Goal: Task Accomplishment & Management: Manage account settings

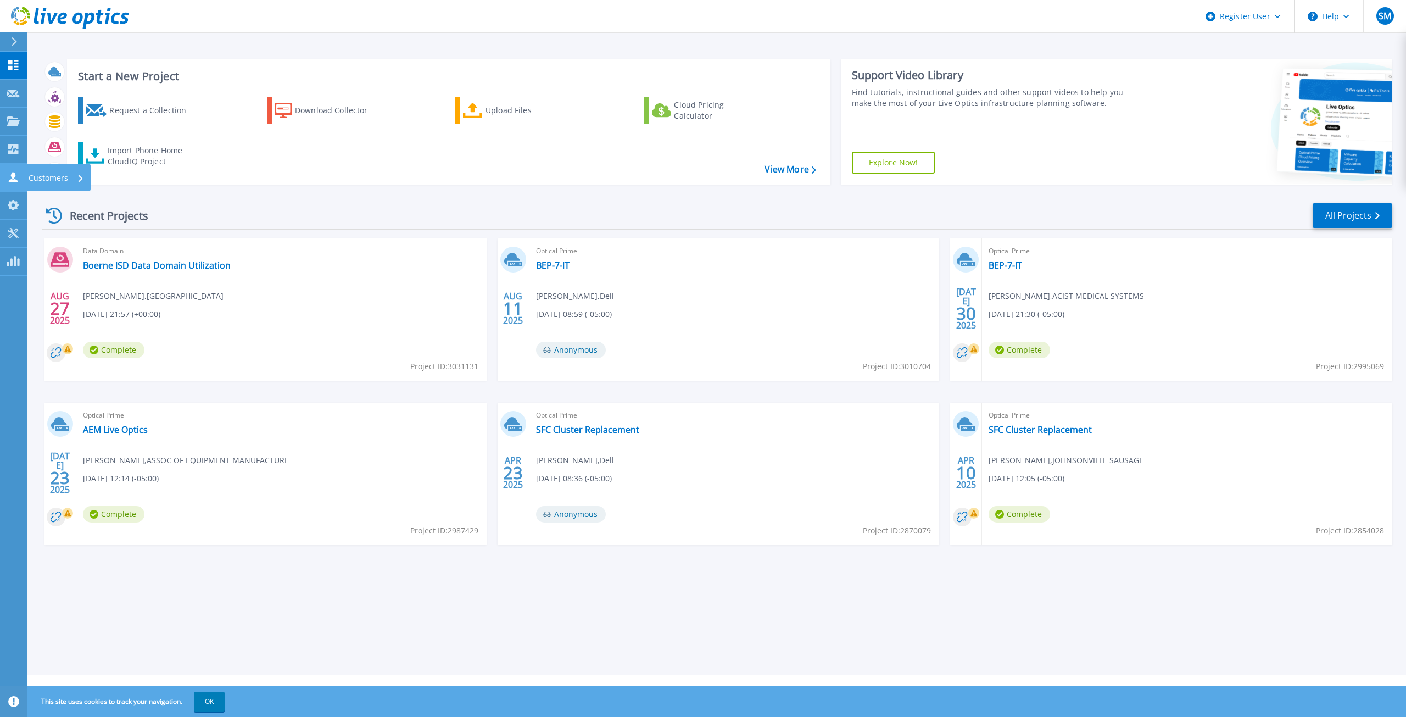
click at [9, 174] on icon at bounding box center [13, 177] width 13 height 10
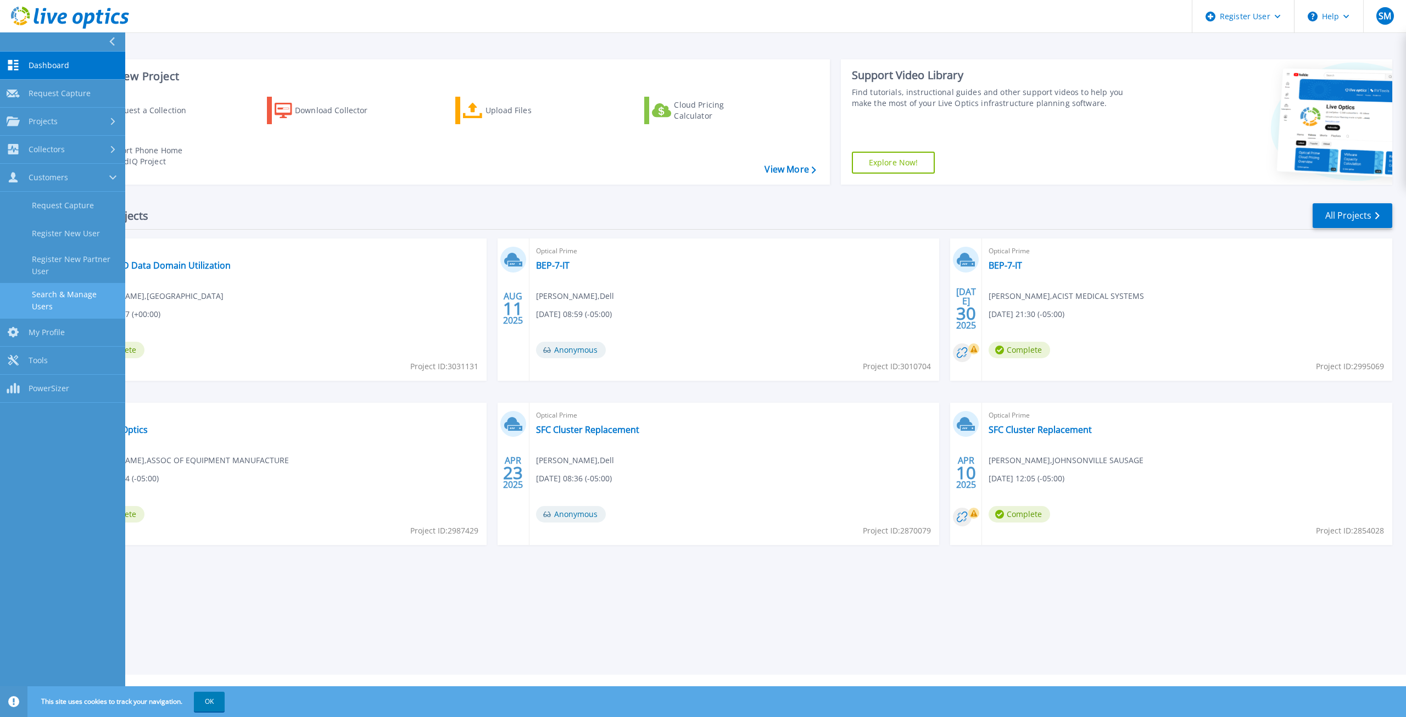
click at [64, 296] on link "Search & Manage Users" at bounding box center [62, 300] width 125 height 35
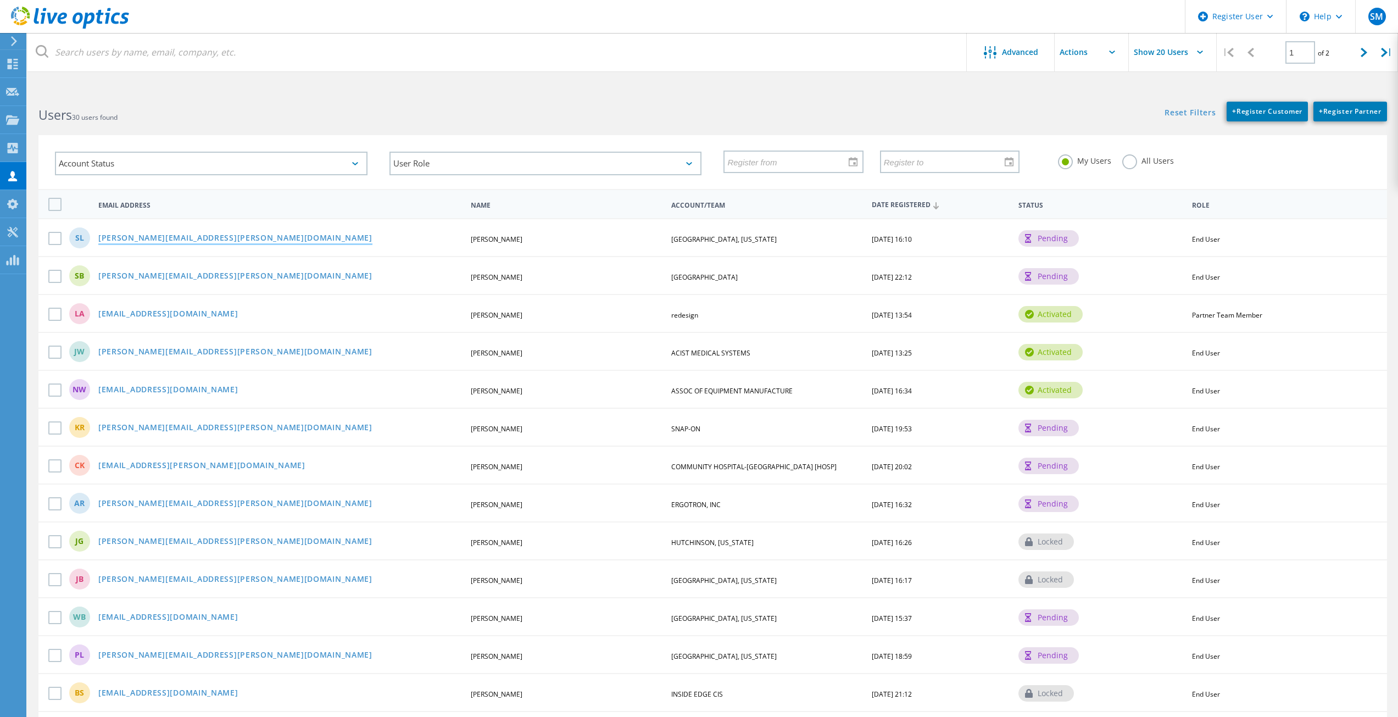
click at [198, 236] on link "scott.leblanc@jeffersoncountytx.gov" at bounding box center [235, 238] width 274 height 9
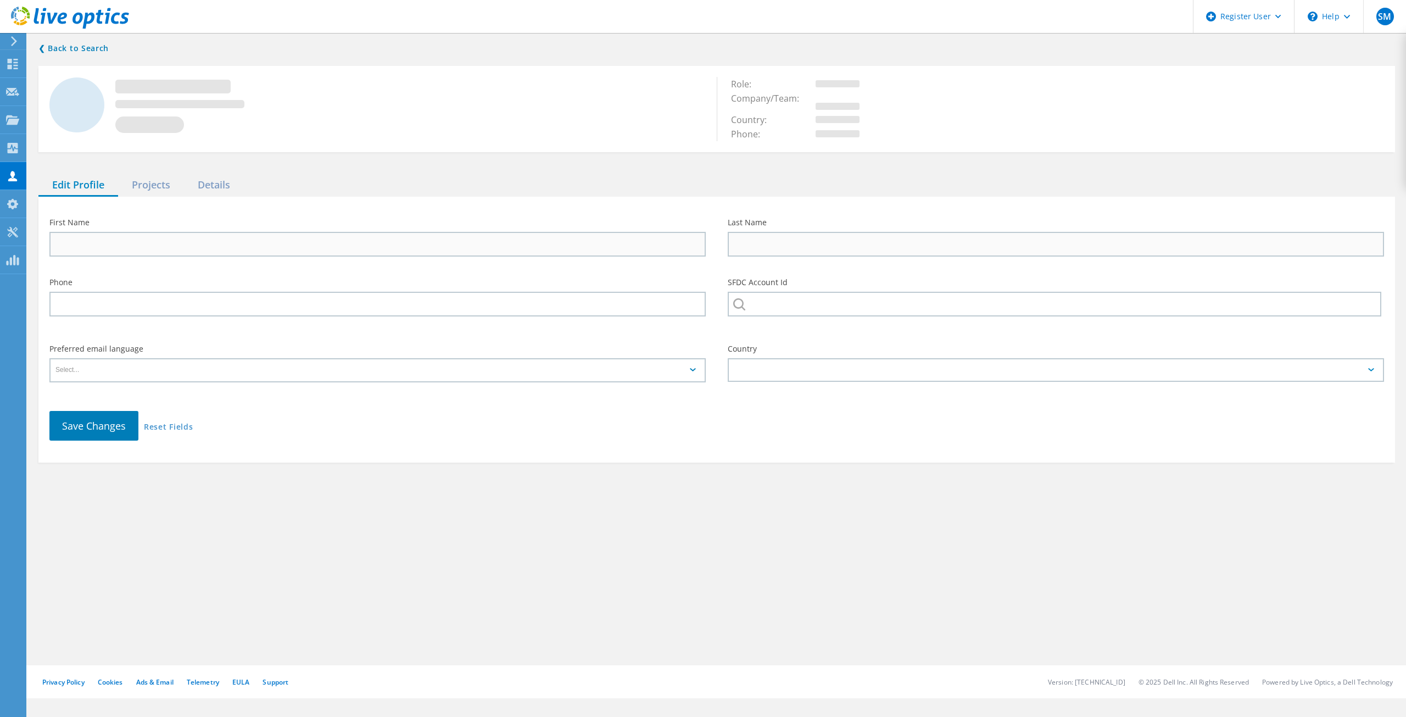
type input "Scott"
type input "Leblanc"
type input "JEFFERSON COUNTY, TEXAS"
type input "English"
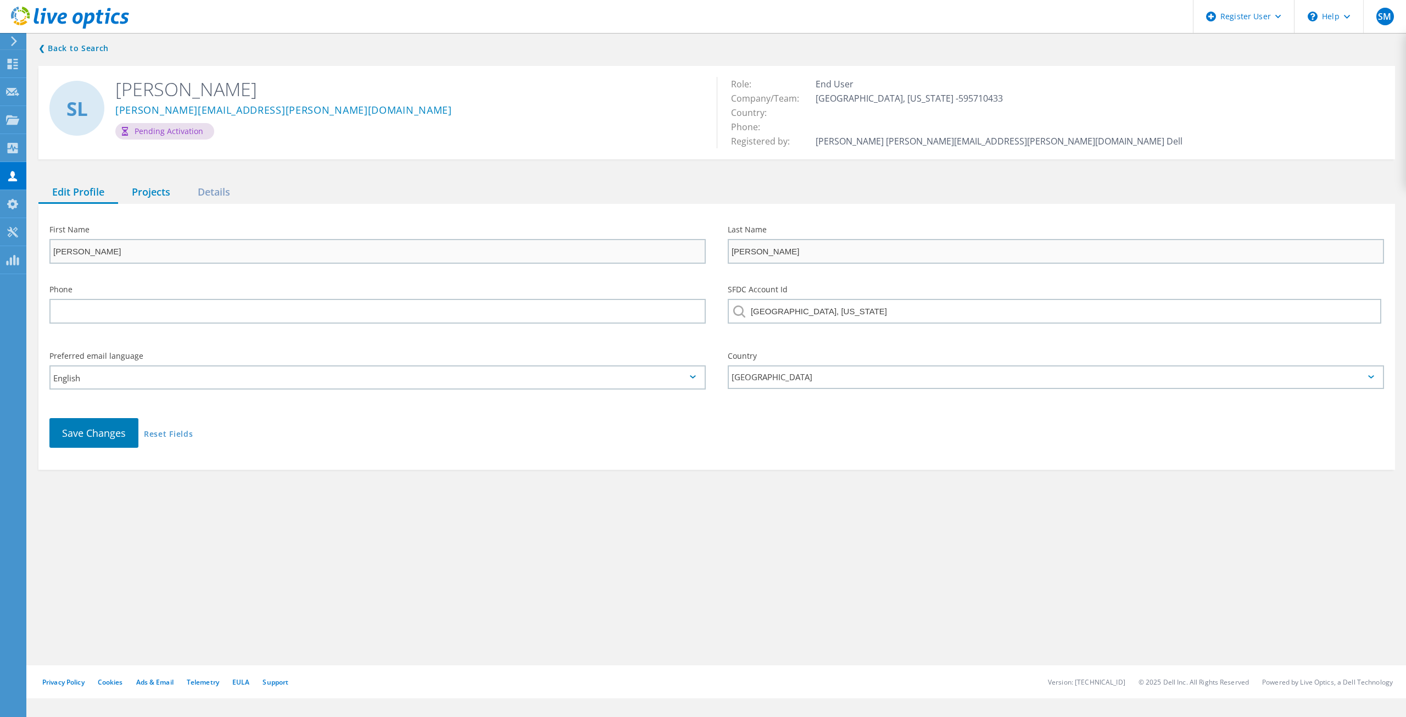
click at [149, 184] on div "Projects" at bounding box center [151, 192] width 66 height 23
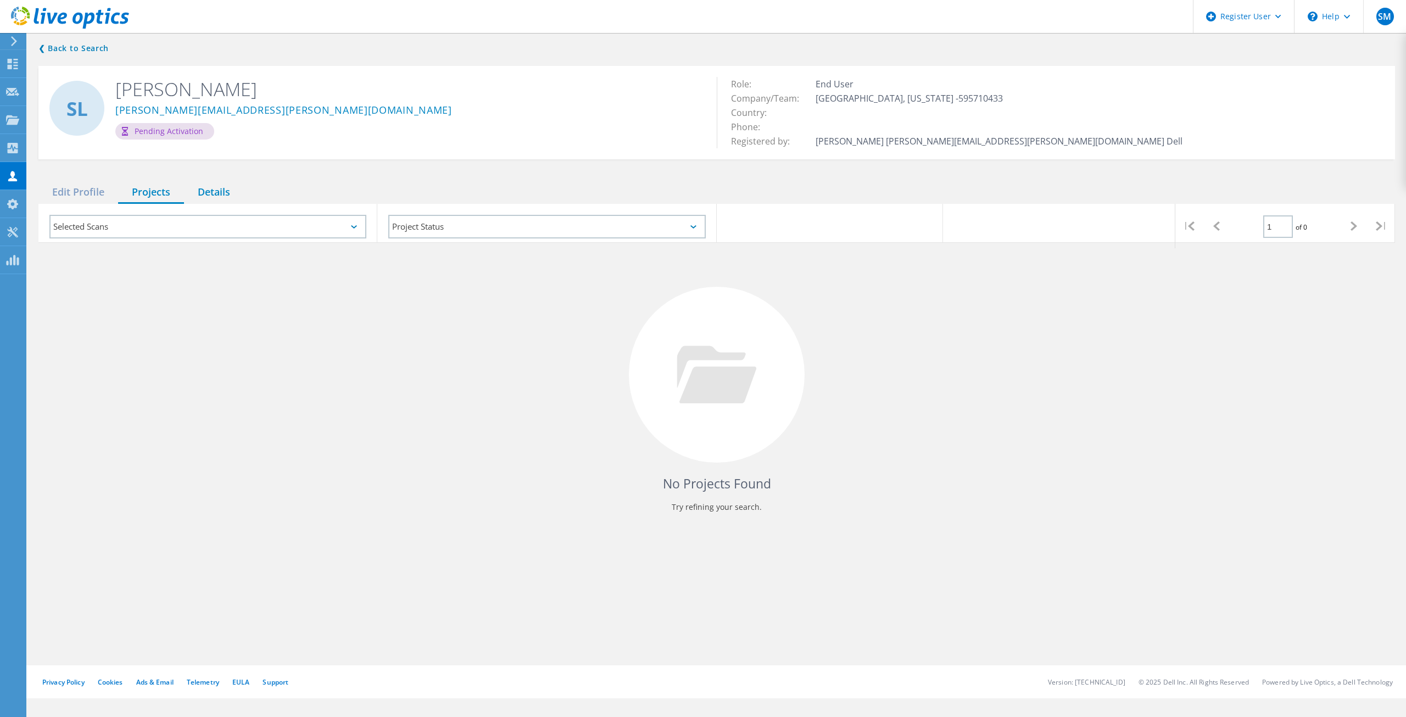
click at [241, 192] on div "Details" at bounding box center [214, 192] width 60 height 23
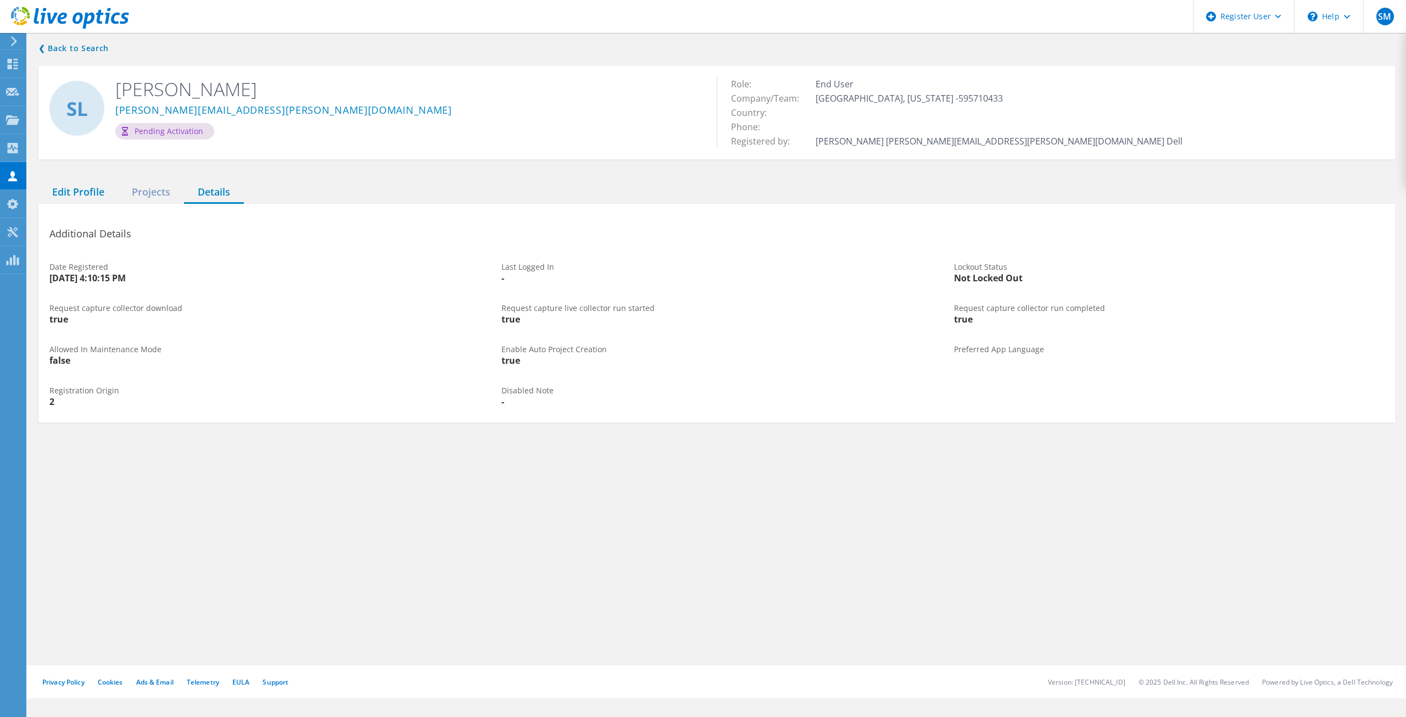
click at [86, 196] on div "Edit Profile" at bounding box center [78, 192] width 80 height 23
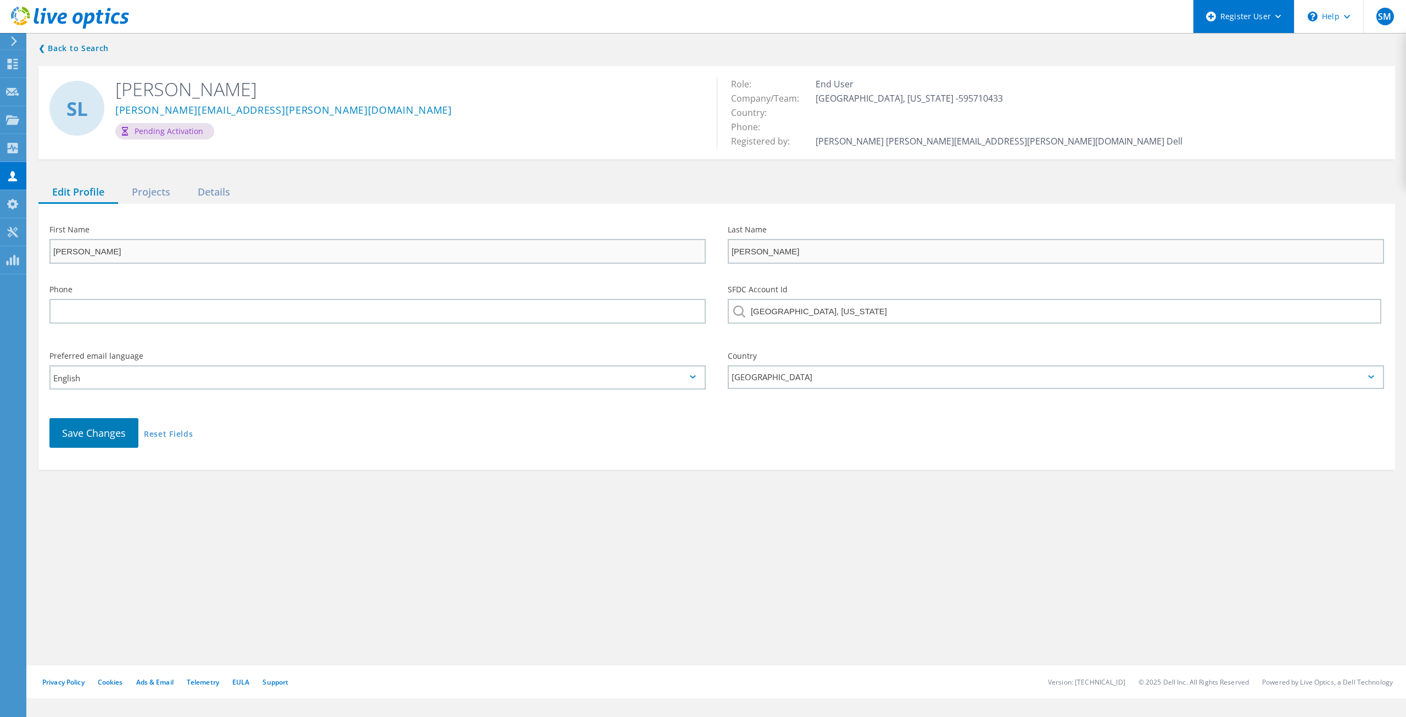
click at [1282, 10] on div "Register User" at bounding box center [1244, 16] width 101 height 33
click at [203, 192] on div "Details" at bounding box center [214, 192] width 60 height 23
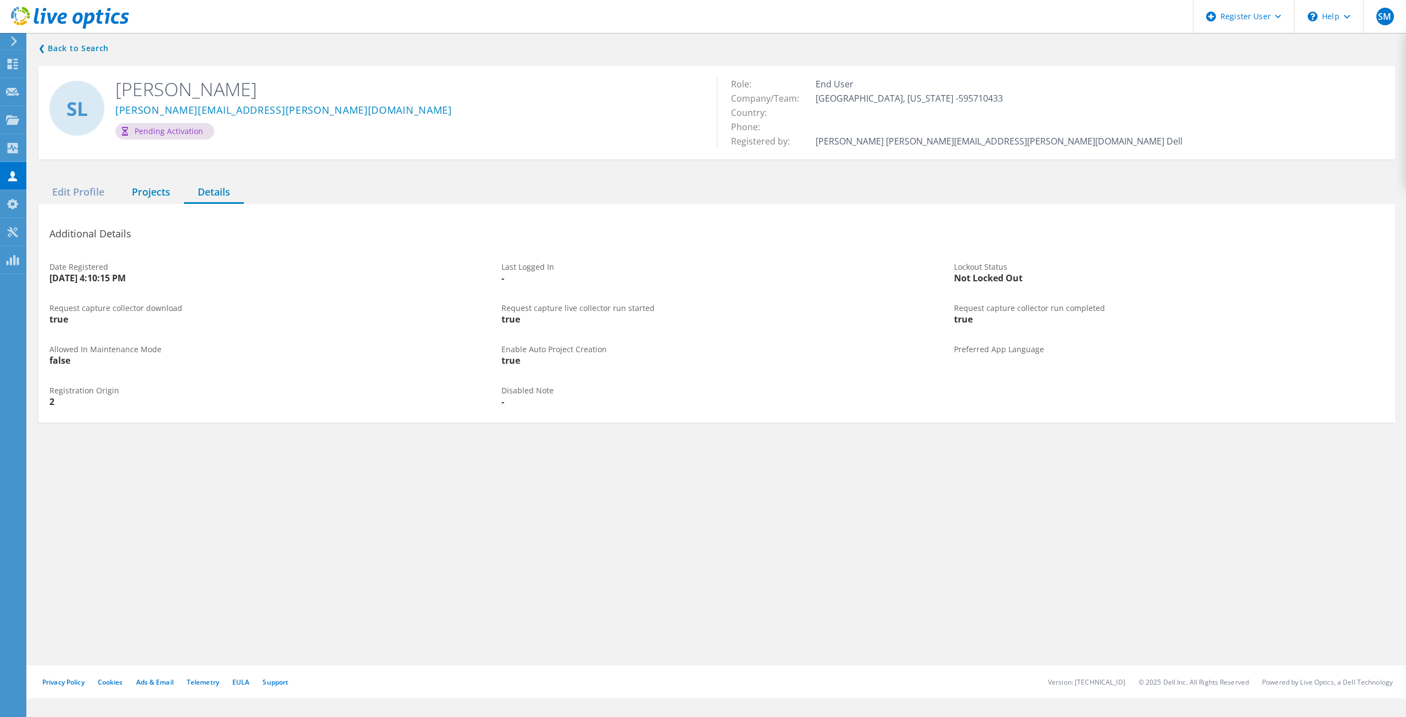
click at [165, 192] on div "Projects" at bounding box center [151, 192] width 66 height 23
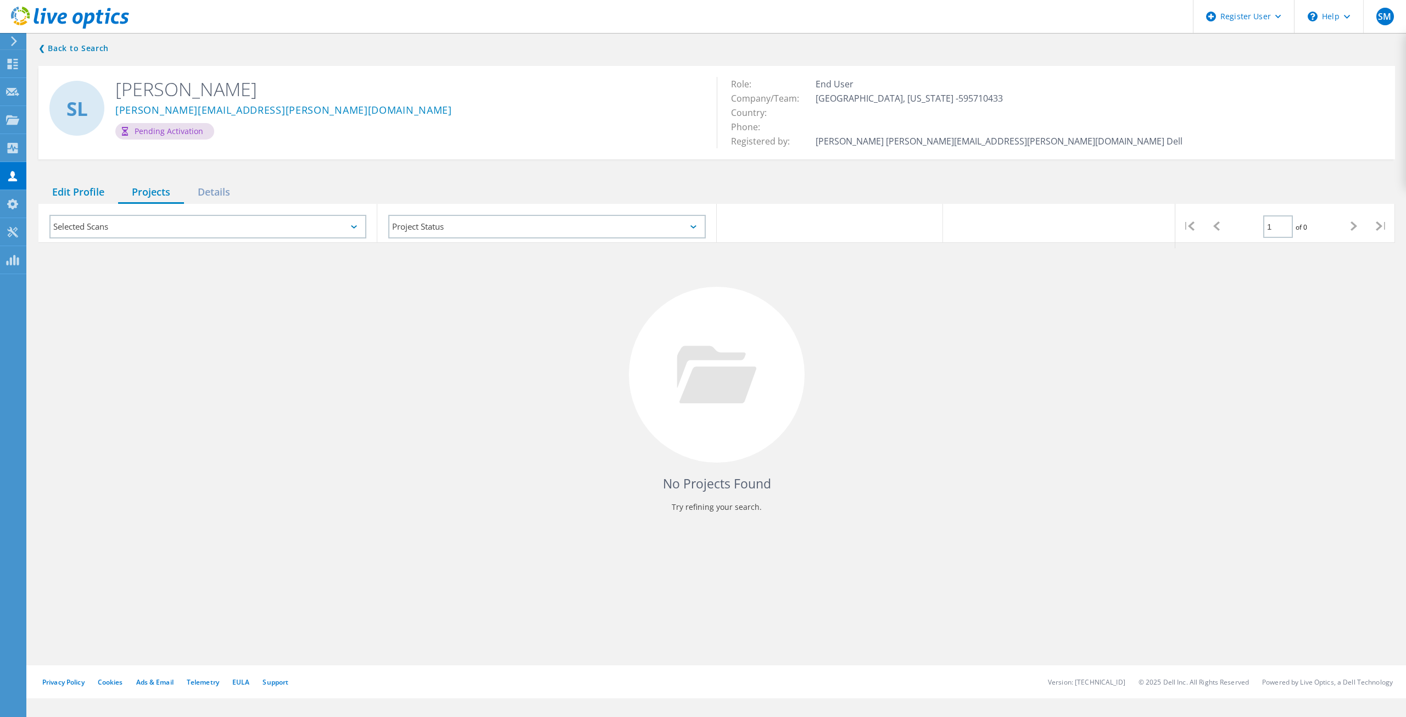
click at [88, 196] on div "Edit Profile" at bounding box center [78, 192] width 80 height 23
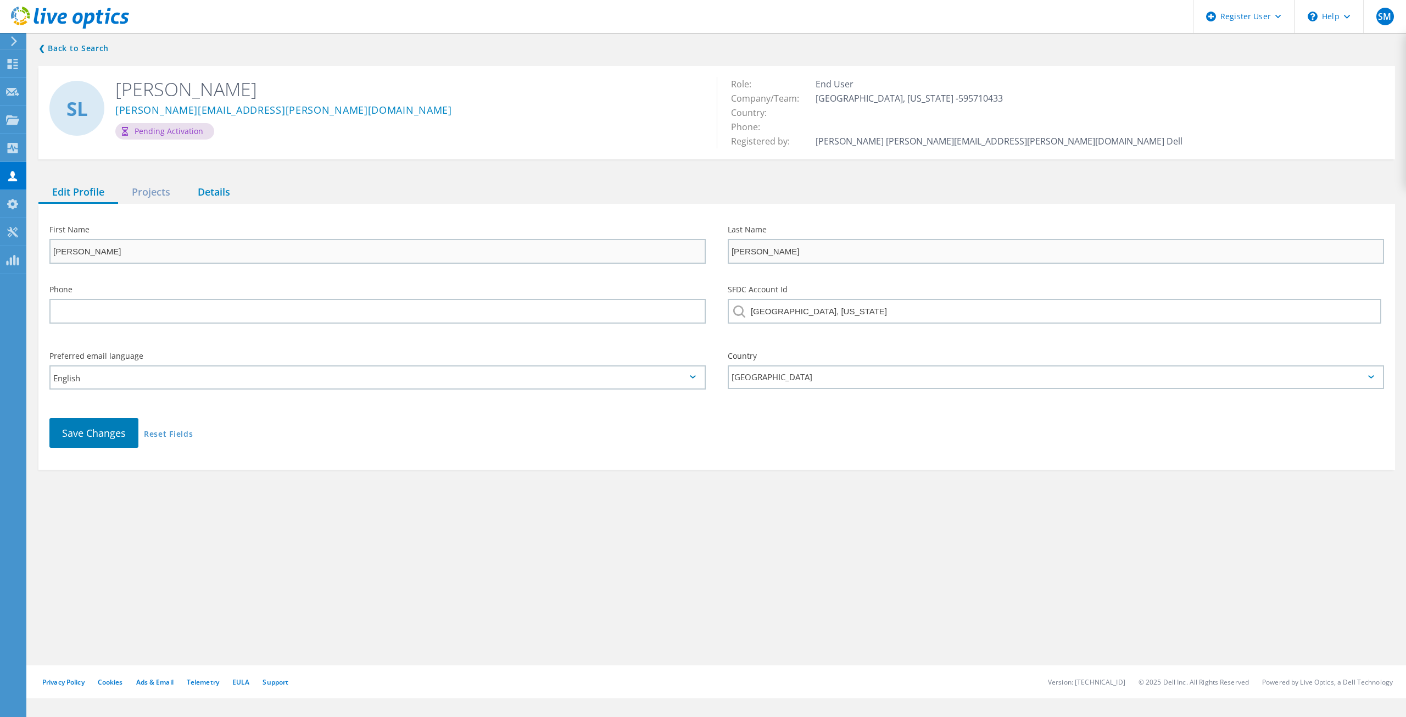
click at [210, 196] on div "Details" at bounding box center [214, 192] width 60 height 23
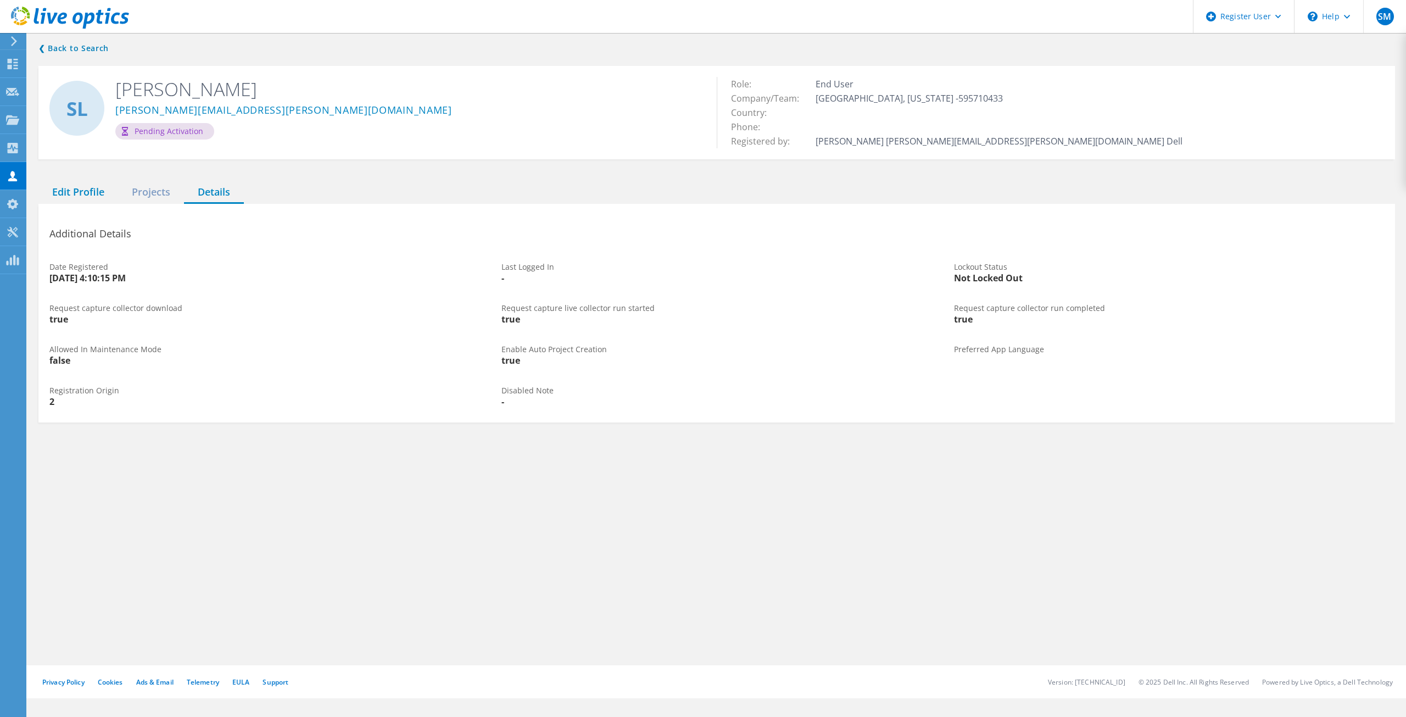
click at [92, 187] on div "Edit Profile" at bounding box center [78, 192] width 80 height 23
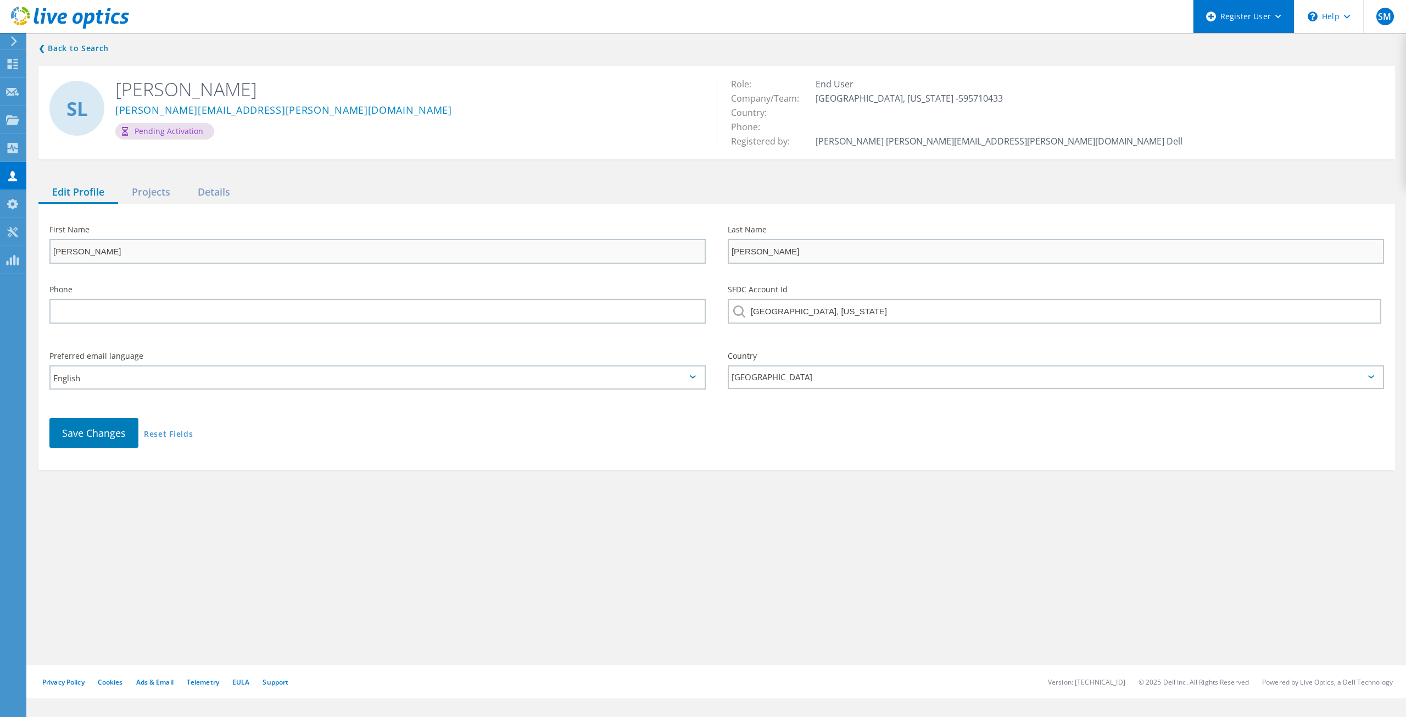
click at [1264, 20] on div "Register User" at bounding box center [1244, 16] width 101 height 33
click at [1270, 77] on link "Register New User" at bounding box center [1255, 74] width 123 height 27
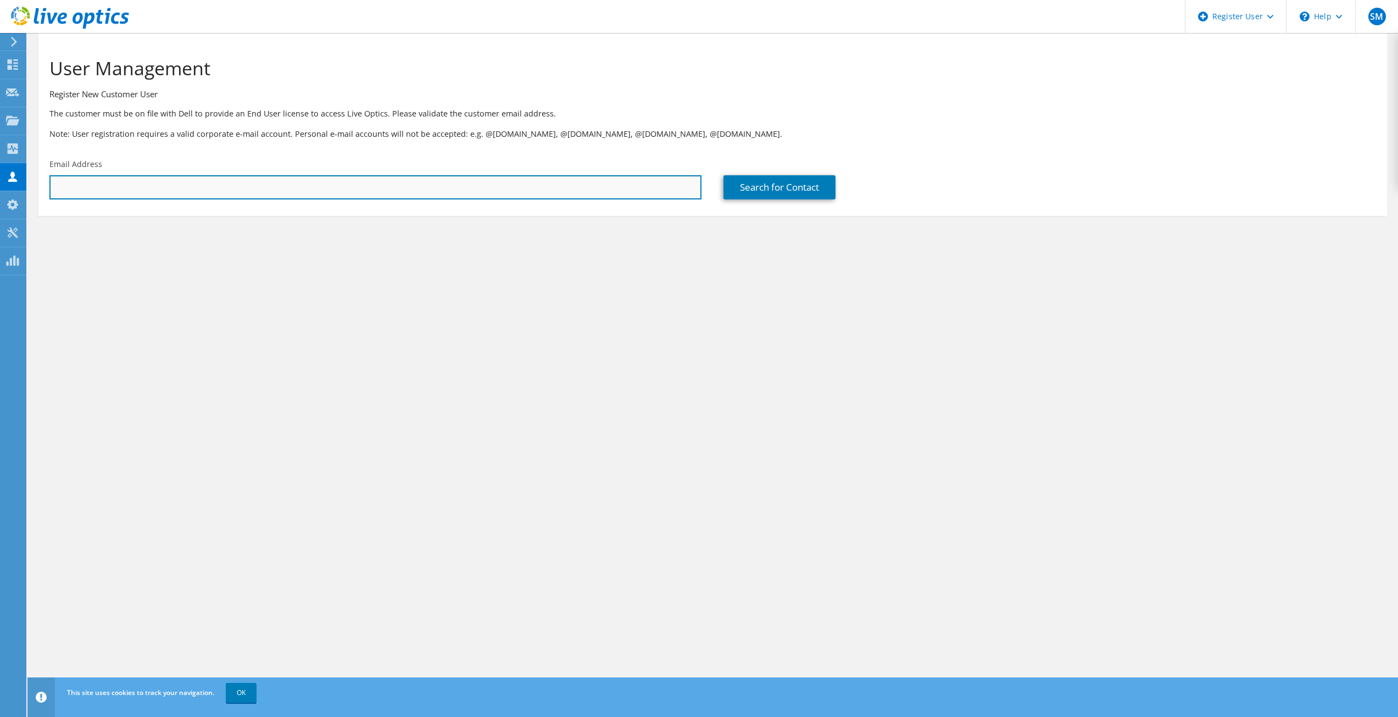
click at [125, 184] on input "text" at bounding box center [375, 187] width 652 height 24
type input "scott.leblanc@jeffersoncountytx.gov"
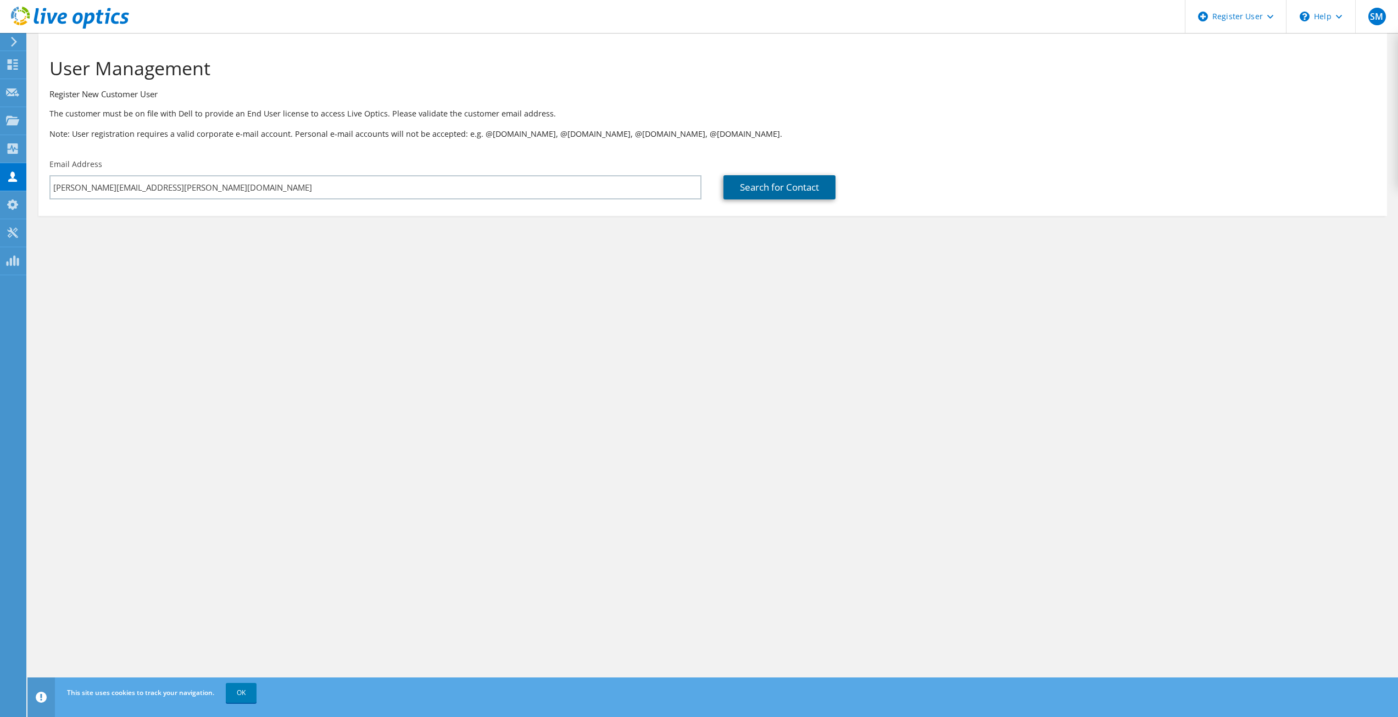
click at [780, 183] on link "Search for Contact" at bounding box center [780, 187] width 112 height 24
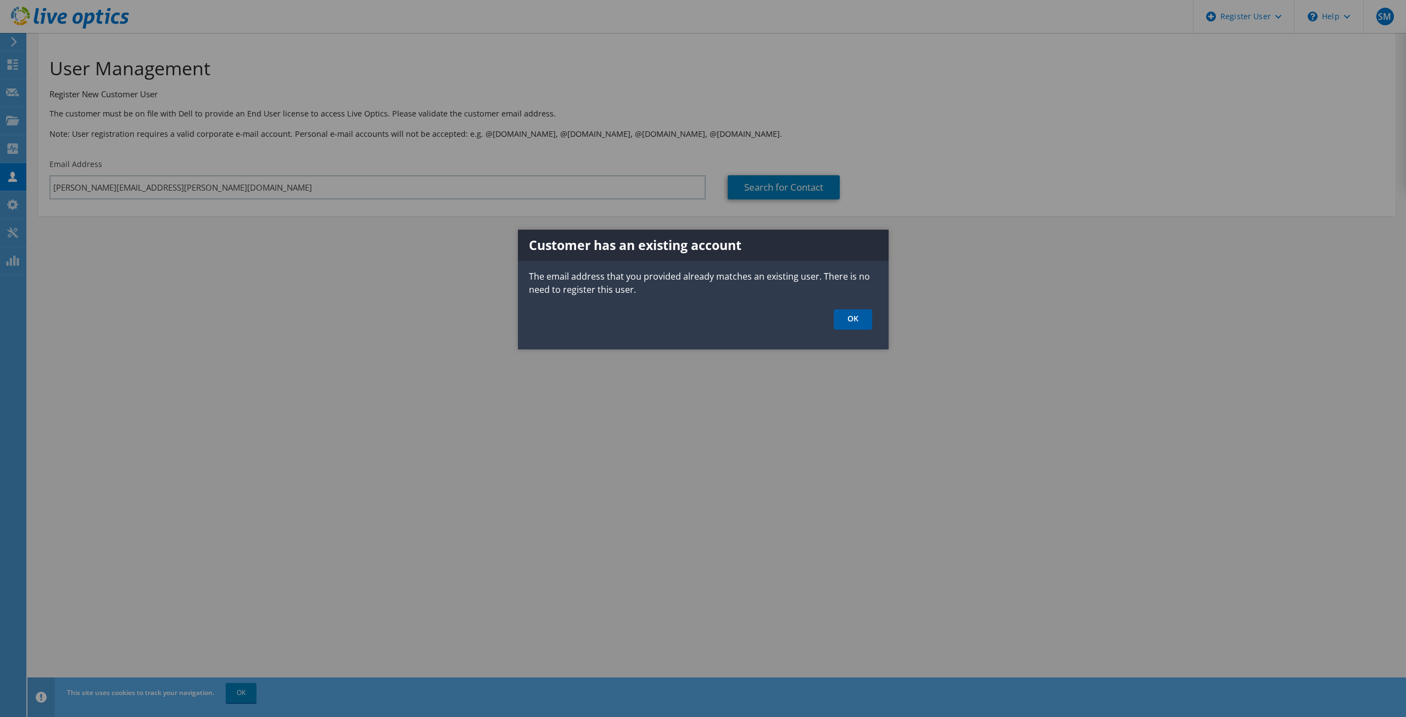
click at [852, 316] on link "OK" at bounding box center [853, 319] width 38 height 20
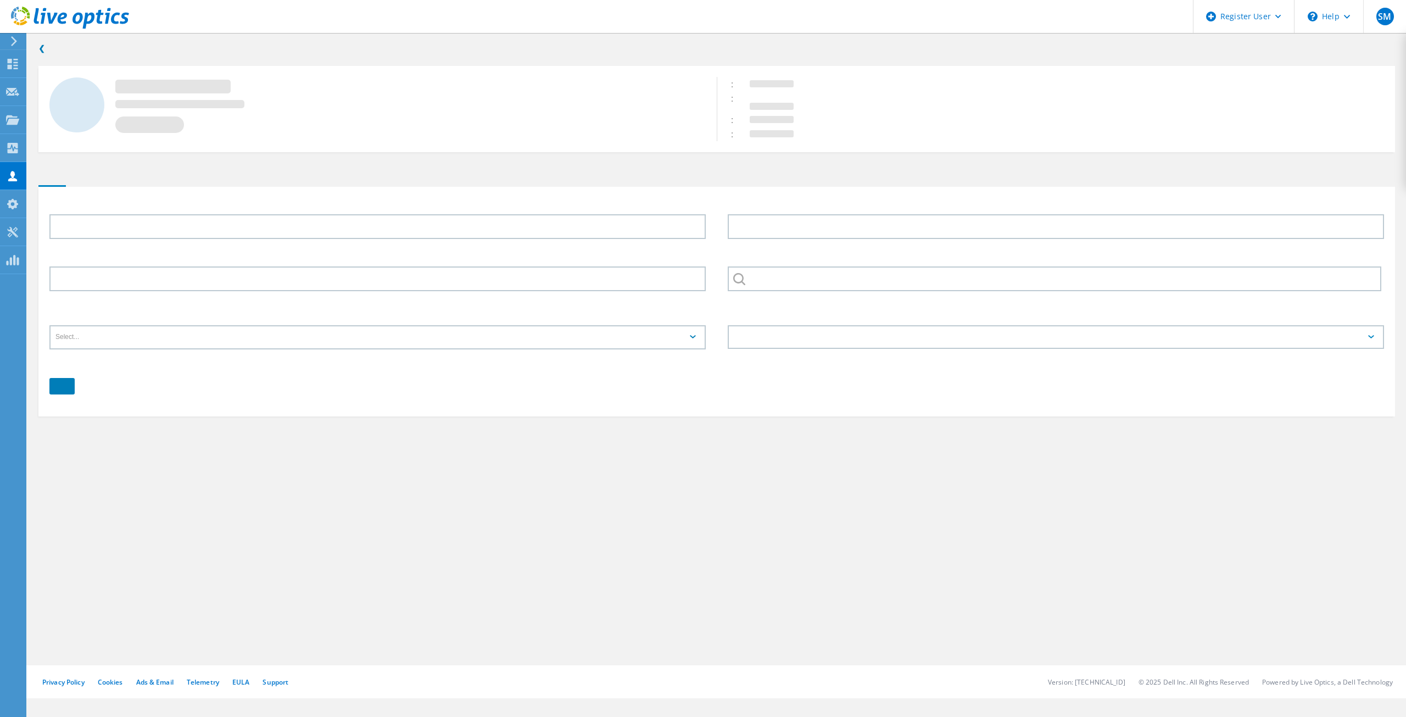
type input "Scott"
type input "Leblanc"
type input "JEFFERSON COUNTY, TEXAS"
type input "English"
